Goal: Check status: Check status

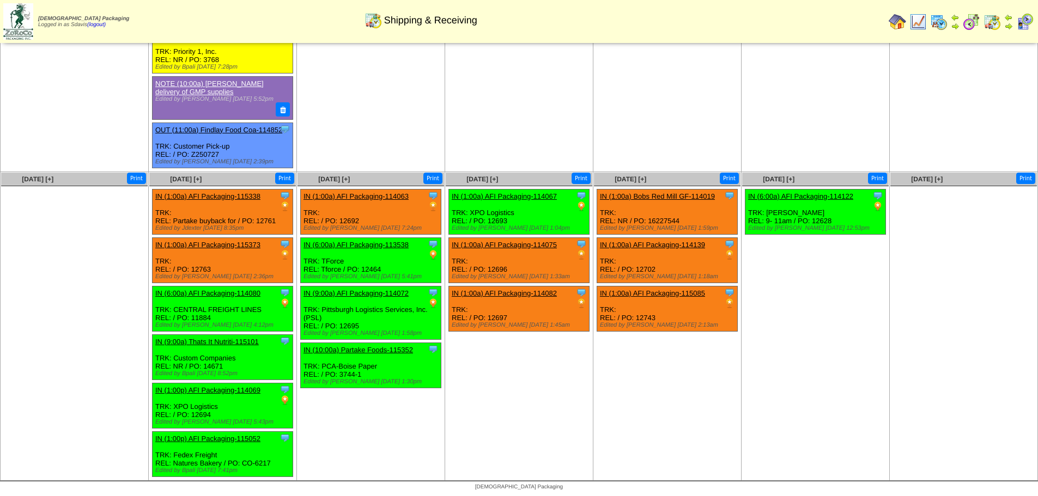
scroll to position [563, 0]
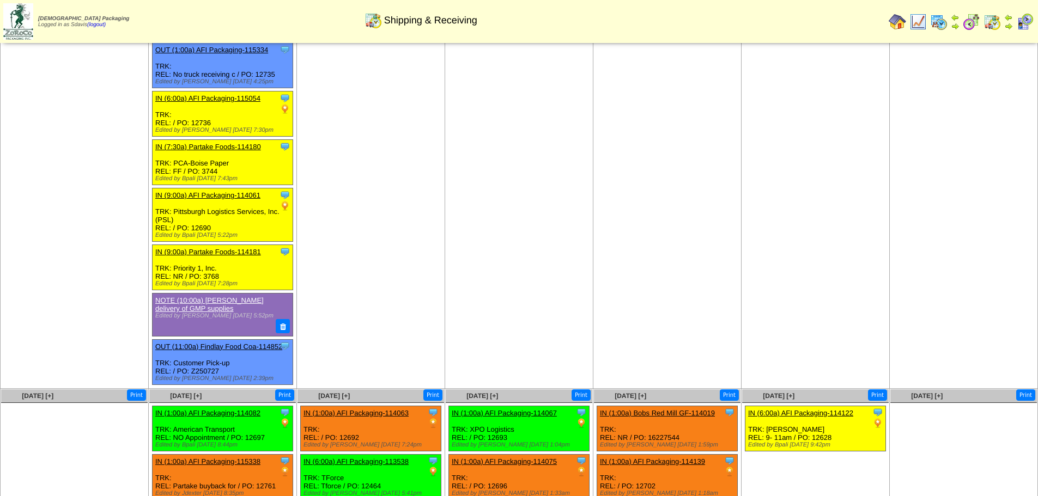
scroll to position [345, 0]
